Goal: Find specific page/section: Find specific page/section

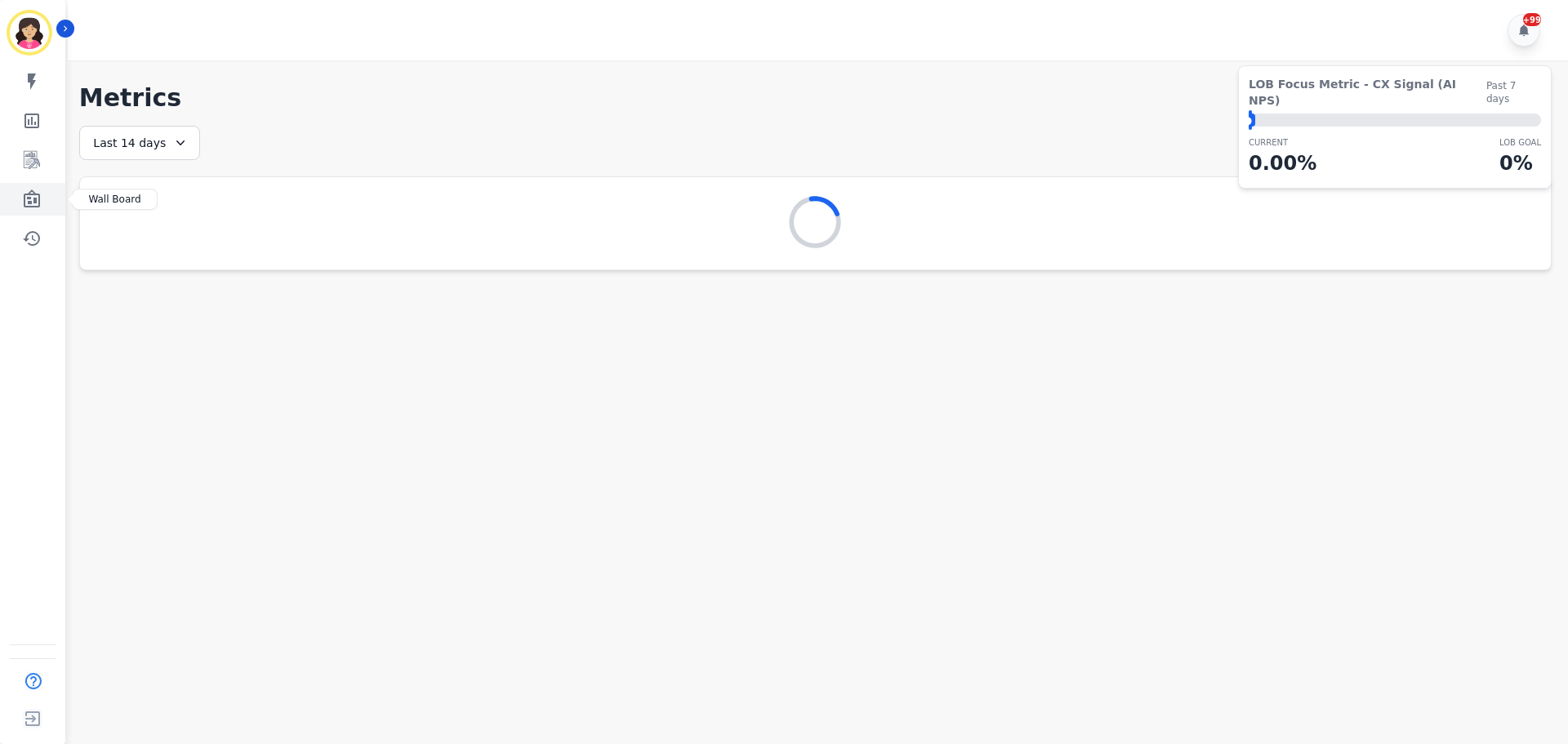
click at [51, 211] on link "Sidebar" at bounding box center [34, 200] width 63 height 32
